Goal: Task Accomplishment & Management: Complete application form

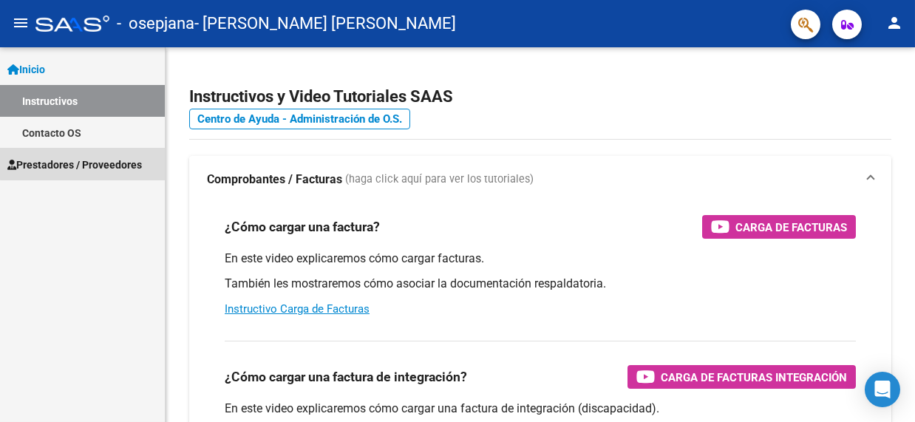
click at [103, 159] on span "Prestadores / Proveedores" at bounding box center [74, 165] width 135 height 16
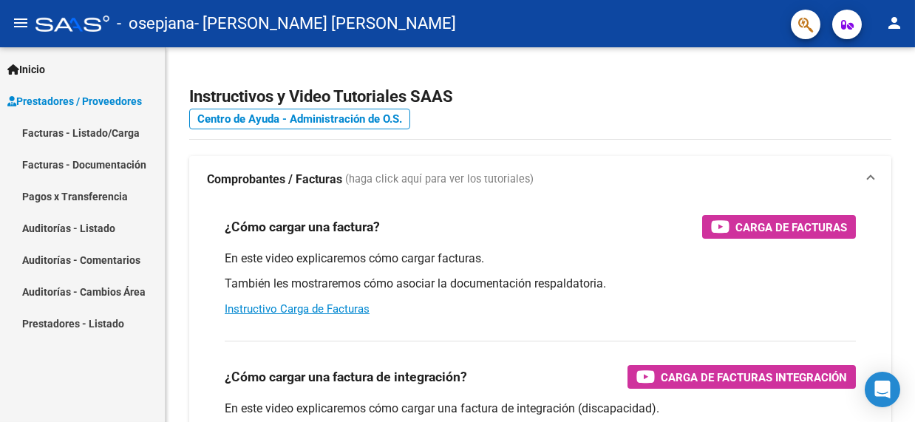
click at [123, 130] on link "Facturas - Listado/Carga" at bounding box center [82, 133] width 165 height 32
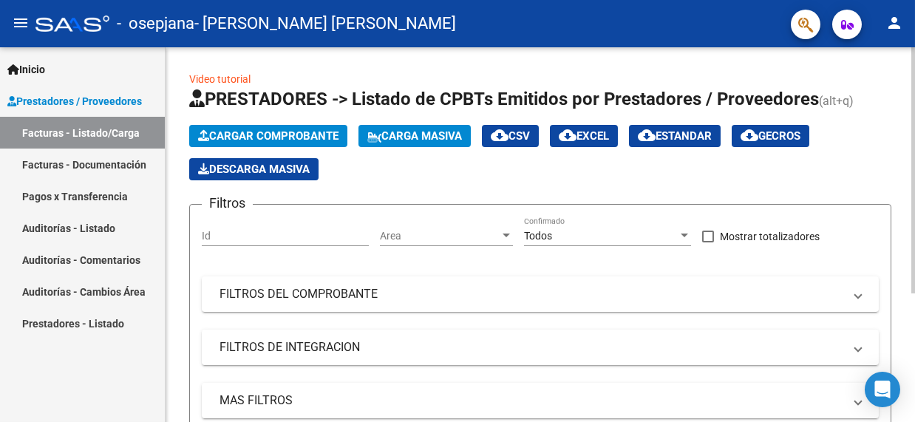
click at [282, 142] on button "Cargar Comprobante" at bounding box center [268, 136] width 158 height 22
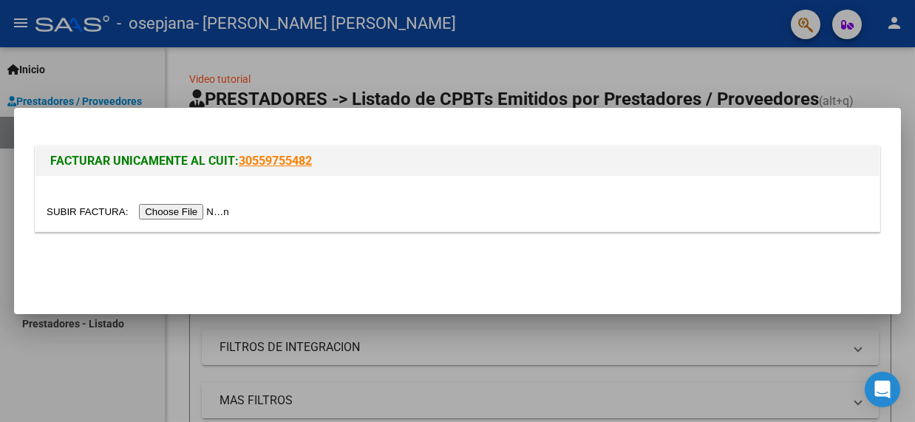
drag, startPoint x: 183, startPoint y: 228, endPoint x: 197, endPoint y: 211, distance: 21.6
click at [184, 228] on div at bounding box center [457, 203] width 844 height 55
click at [197, 211] on input "file" at bounding box center [140, 212] width 187 height 16
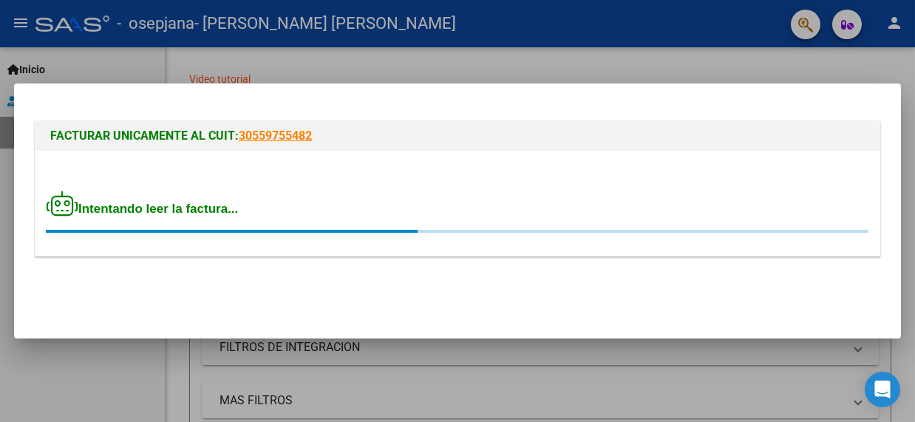
click at [303, 205] on div "Intentando leer la factura..." at bounding box center [458, 212] width 822 height 43
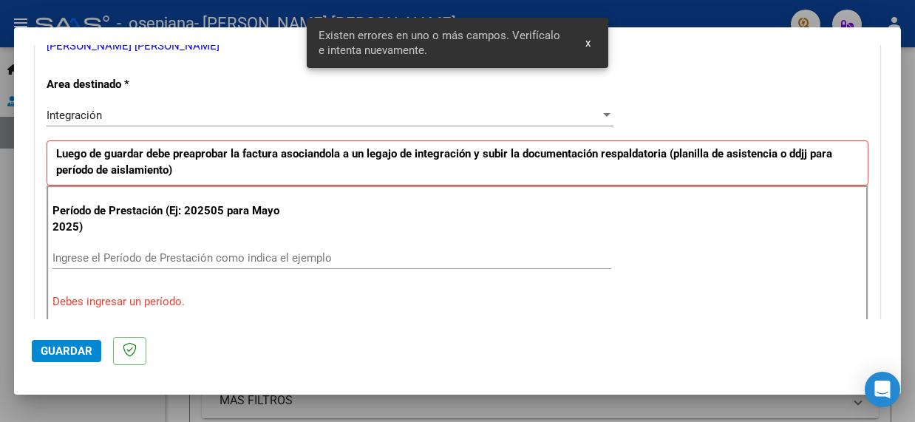
scroll to position [313, 0]
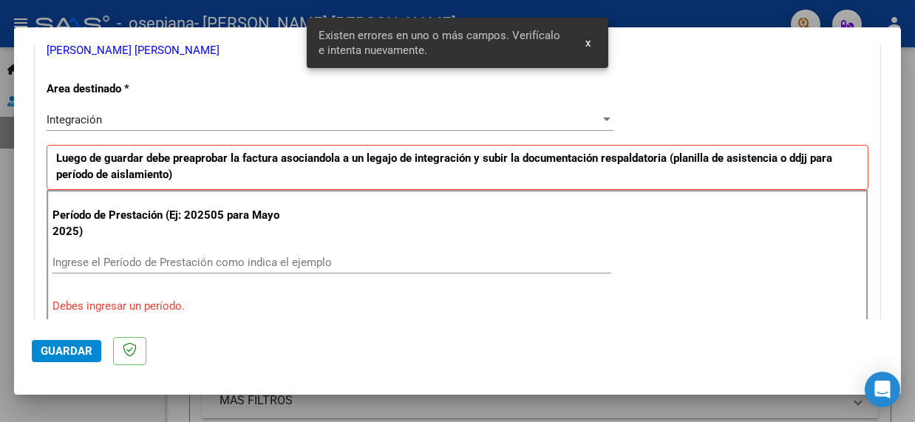
click at [145, 256] on input "Ingrese el Período de Prestación como indica el ejemplo" at bounding box center [331, 262] width 559 height 13
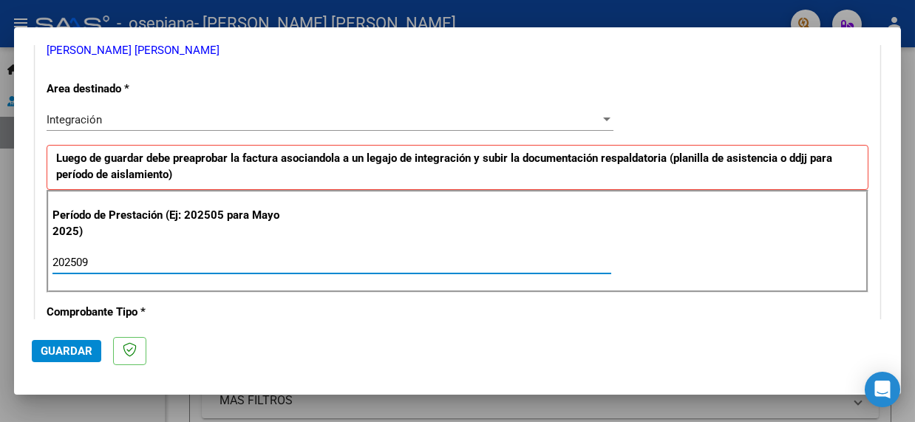
type input "202509"
click at [311, 206] on div "Período de Prestación (Ej: 202505 para Mayo 2025) 202509 Ingrese el Período de …" at bounding box center [458, 241] width 822 height 103
click at [344, 163] on p "Luego de guardar debe preaprobar la factura asociandola a un legajo de integrac…" at bounding box center [458, 167] width 822 height 45
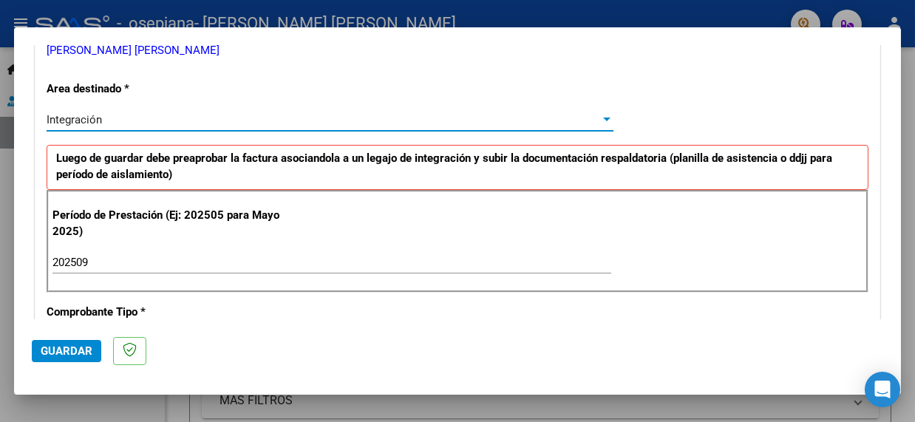
click at [355, 124] on div "Integración" at bounding box center [324, 119] width 554 height 13
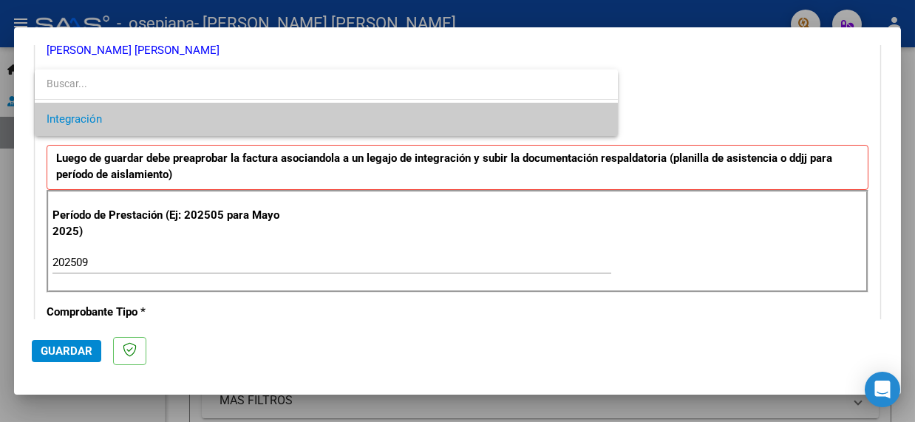
click at [58, 351] on div at bounding box center [457, 211] width 915 height 422
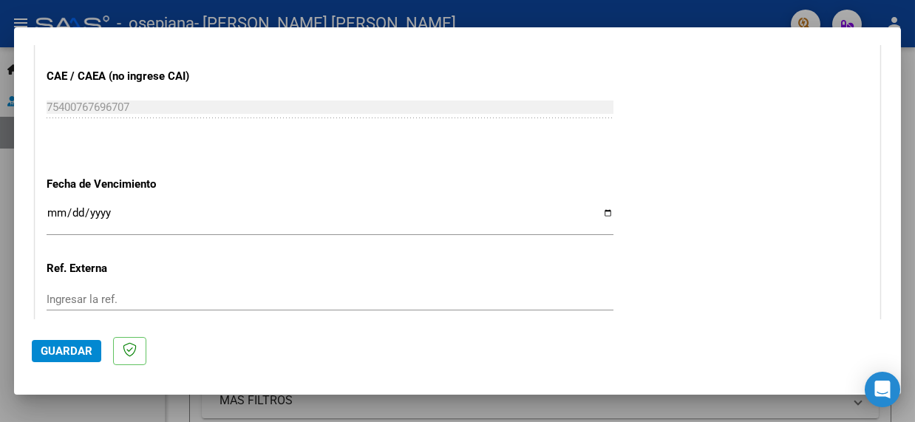
scroll to position [979, 0]
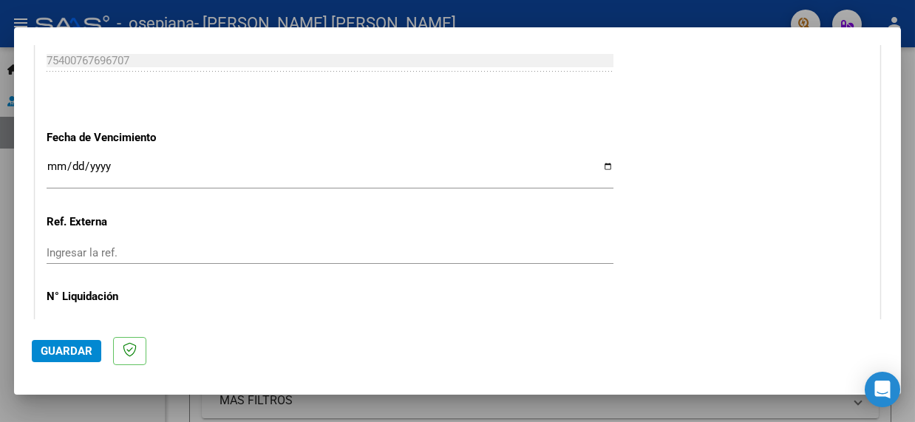
click at [86, 169] on input "Ingresar la fecha" at bounding box center [330, 172] width 567 height 24
click at [602, 166] on input "Ingresar la fecha" at bounding box center [330, 172] width 567 height 24
type input "[DATE]"
click at [236, 242] on div "Ingresar la ref." at bounding box center [330, 253] width 567 height 22
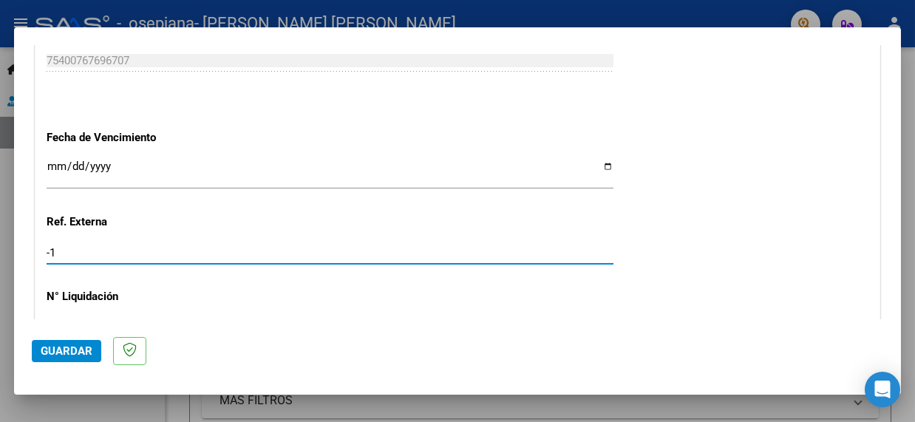
type input "-2"
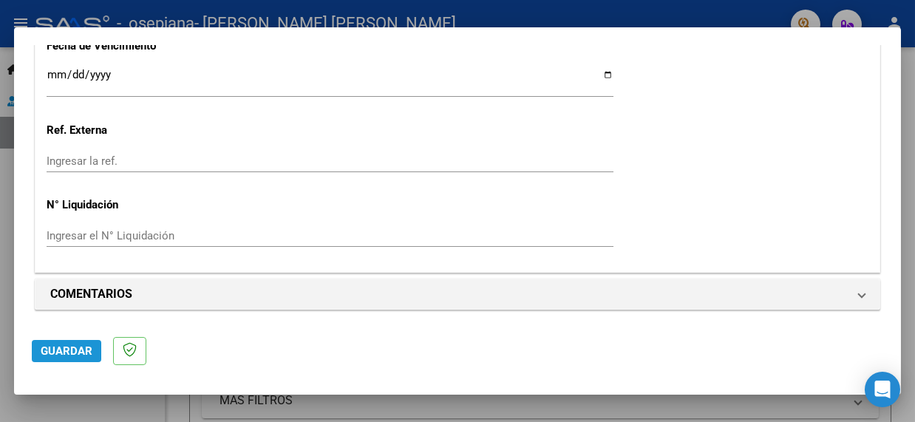
click at [62, 344] on span "Guardar" at bounding box center [67, 350] width 52 height 13
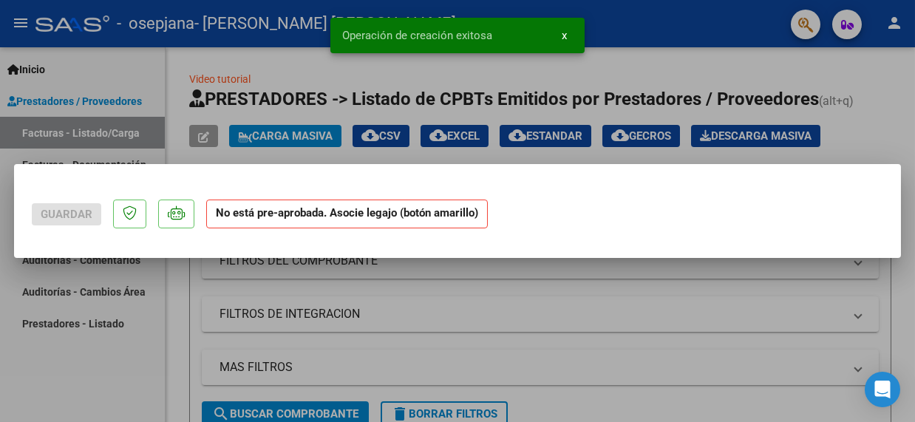
scroll to position [0, 0]
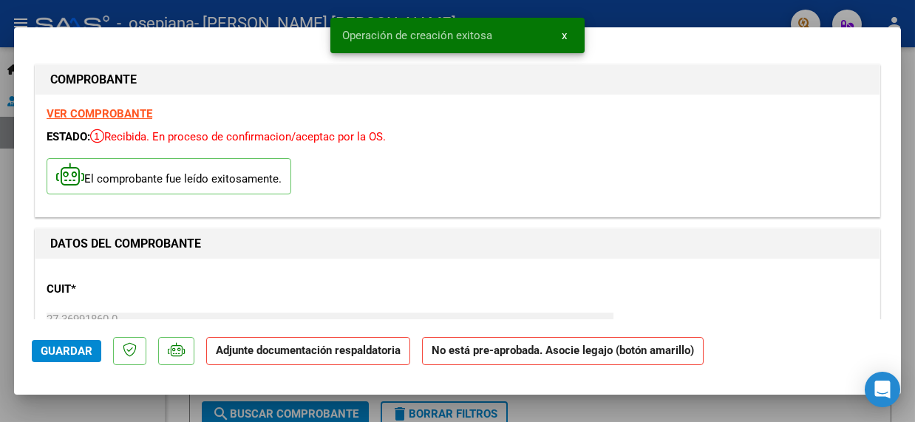
click at [367, 171] on div "El comprobante fue leído exitosamente." at bounding box center [458, 178] width 822 height 55
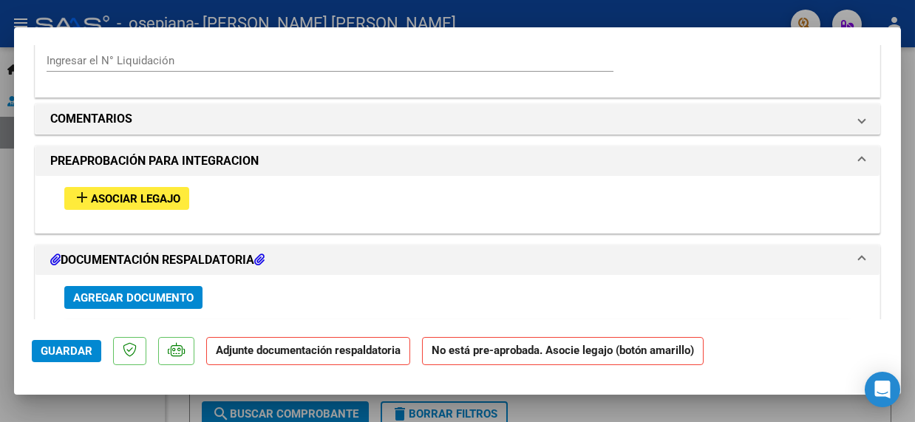
scroll to position [1277, 0]
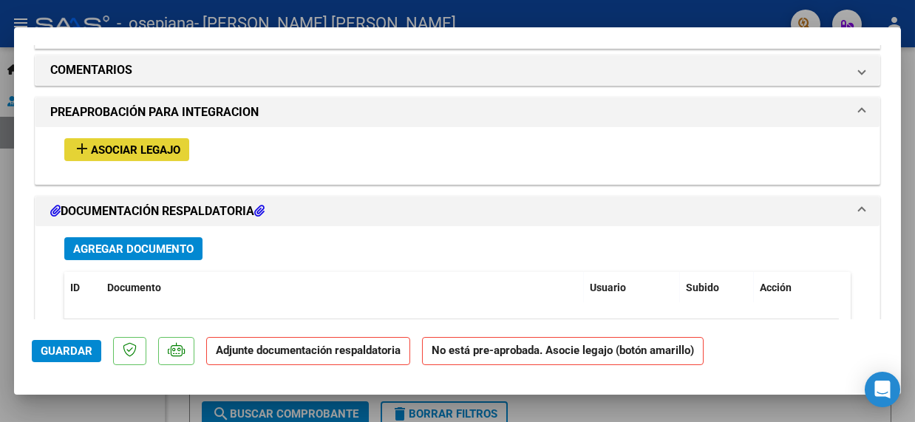
click at [133, 157] on button "add Asociar Legajo" at bounding box center [126, 149] width 125 height 23
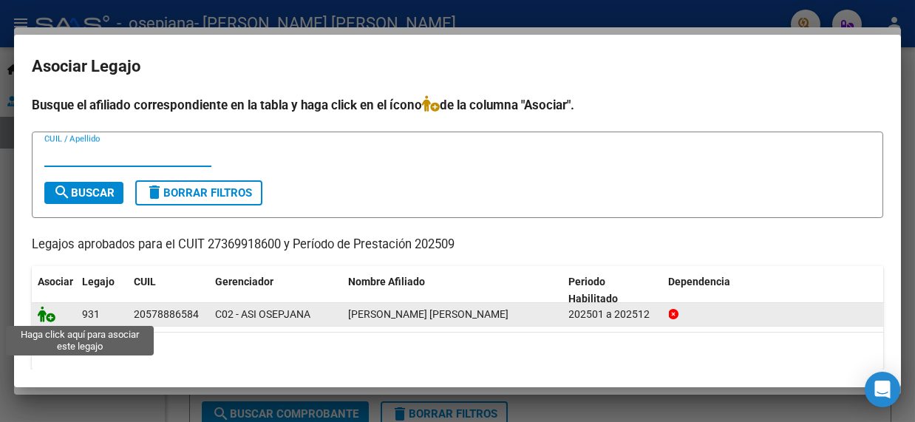
click at [46, 317] on icon at bounding box center [47, 314] width 18 height 16
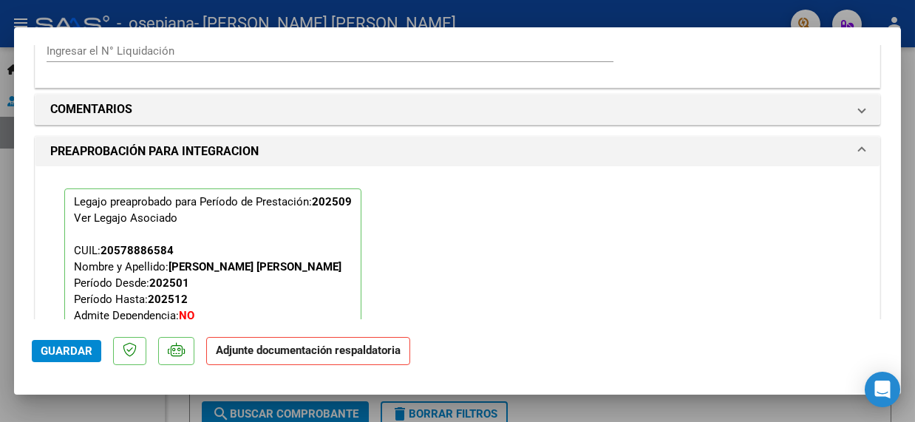
click at [67, 340] on button "Guardar" at bounding box center [66, 351] width 69 height 22
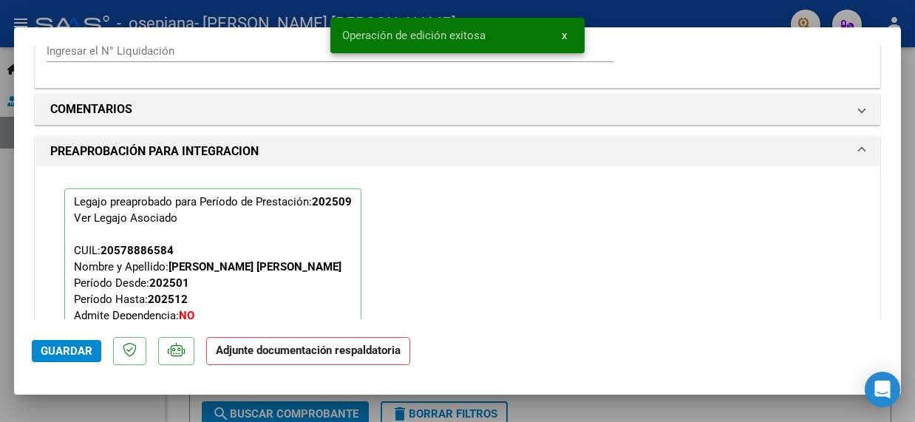
click at [568, 41] on button "x" at bounding box center [564, 35] width 29 height 27
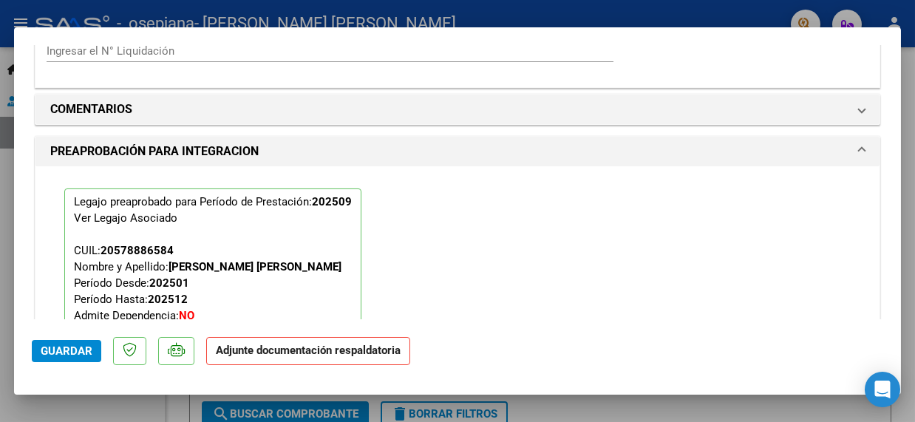
click at [655, 40] on mat-dialog-container "COMPROBANTE VER COMPROBANTE ESTADO: Recibida. En proceso de confirmacion/acepta…" at bounding box center [457, 211] width 887 height 368
click at [826, 33] on mat-dialog-container "COMPROBANTE VER COMPROBANTE ESTADO: Recibida. En proceso de confirmacion/acepta…" at bounding box center [457, 211] width 887 height 368
click at [859, 143] on span at bounding box center [862, 152] width 6 height 18
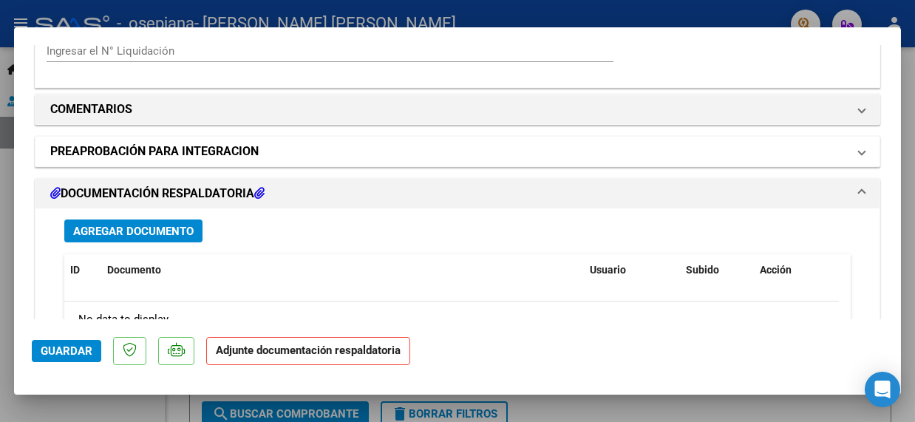
click at [319, 152] on mat-panel-title "PREAPROBACIÓN PARA INTEGRACION" at bounding box center [448, 152] width 797 height 18
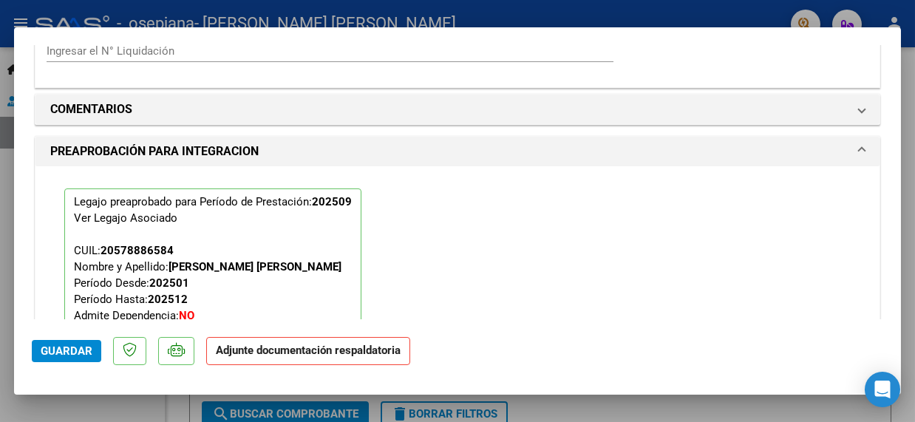
click at [319, 152] on mat-panel-title "PREAPROBACIÓN PARA INTEGRACION" at bounding box center [448, 152] width 797 height 18
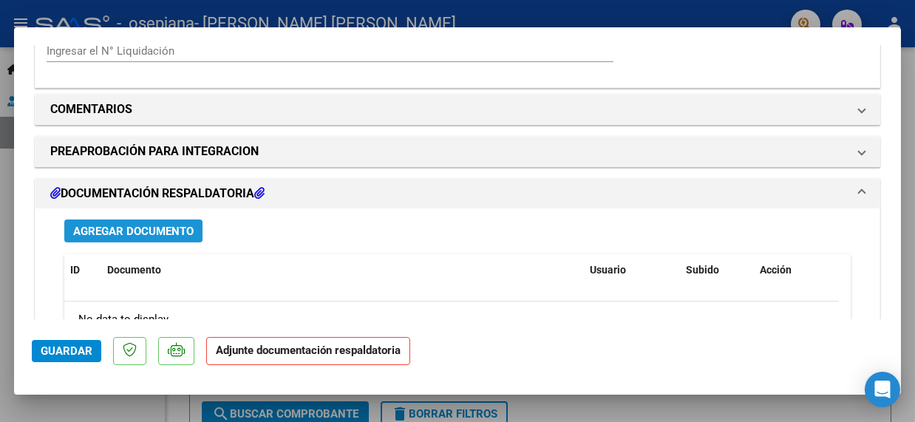
click at [139, 229] on span "Agregar Documento" at bounding box center [133, 231] width 120 height 13
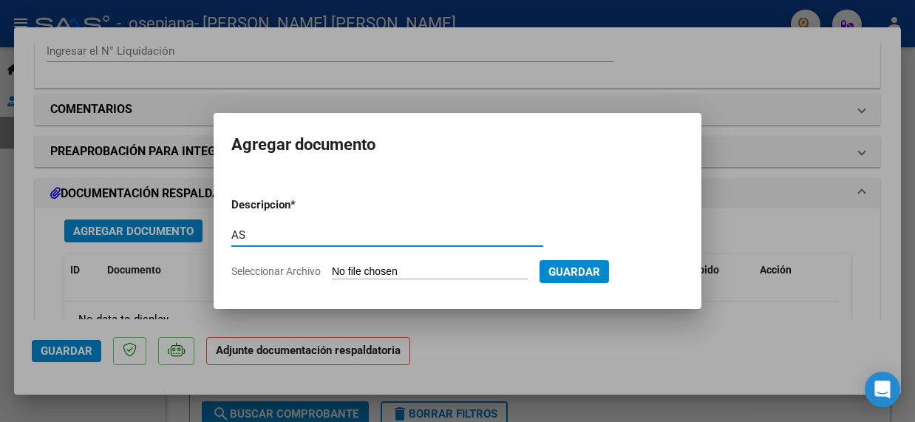
type input "A"
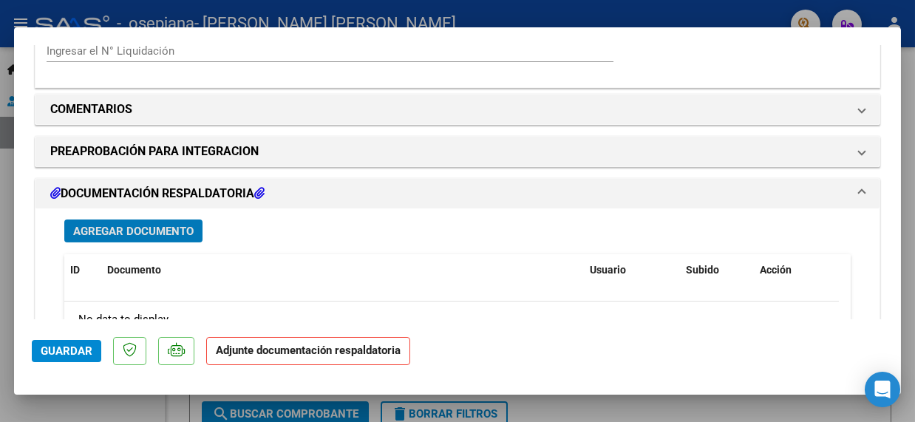
click at [797, 15] on div at bounding box center [457, 211] width 915 height 422
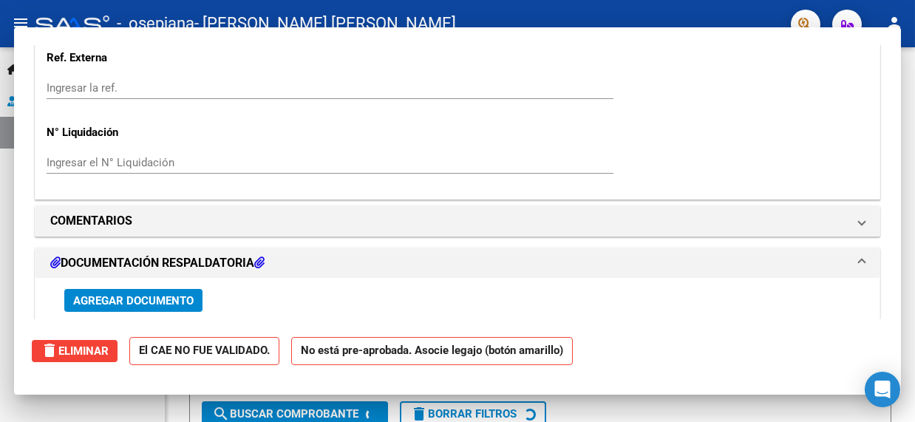
click at [596, 24] on div "- osepjana - [PERSON_NAME] [PERSON_NAME]" at bounding box center [407, 23] width 744 height 33
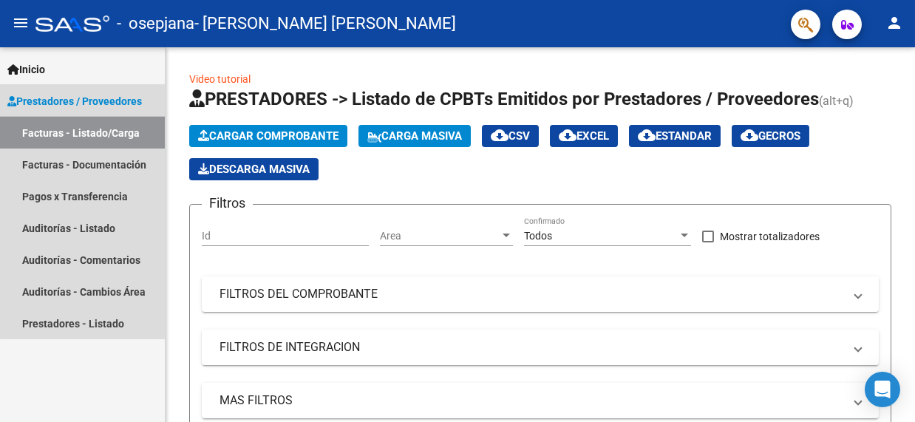
click at [132, 123] on link "Facturas - Listado/Carga" at bounding box center [82, 133] width 165 height 32
